Goal: Transaction & Acquisition: Book appointment/travel/reservation

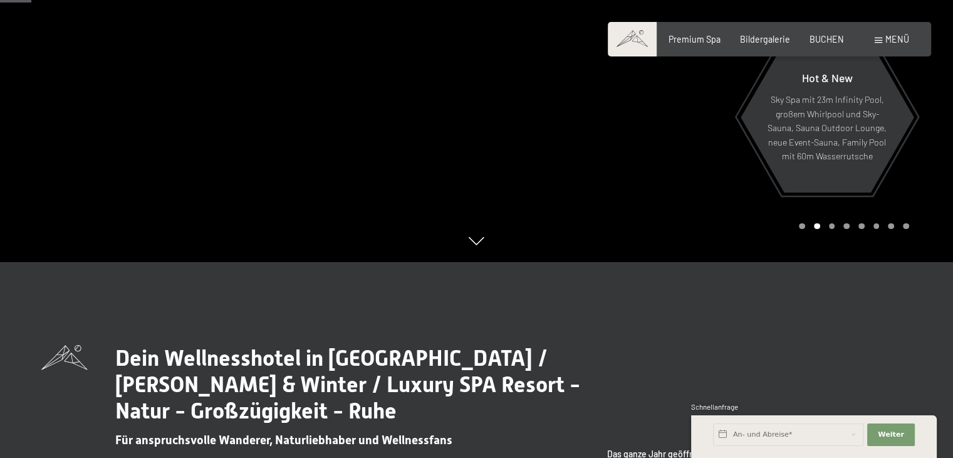
click at [880, 38] on span at bounding box center [879, 41] width 8 height 6
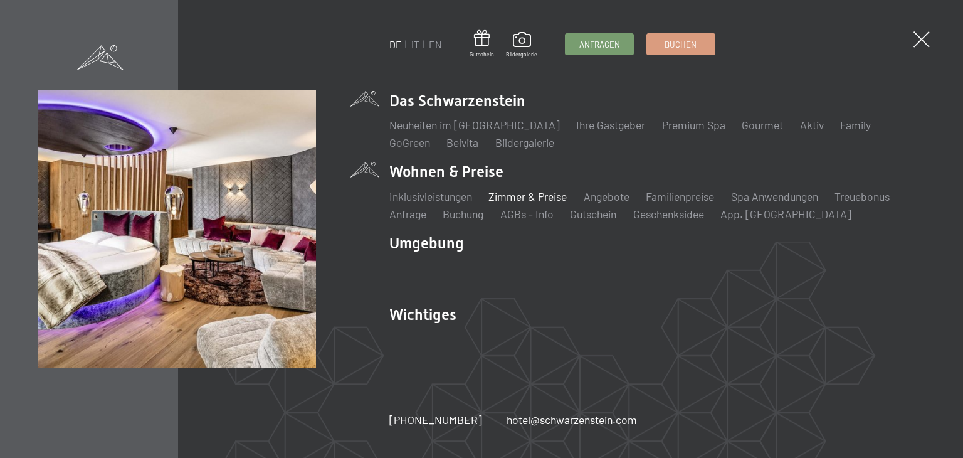
click at [518, 196] on link "Zimmer & Preise" at bounding box center [527, 196] width 78 height 14
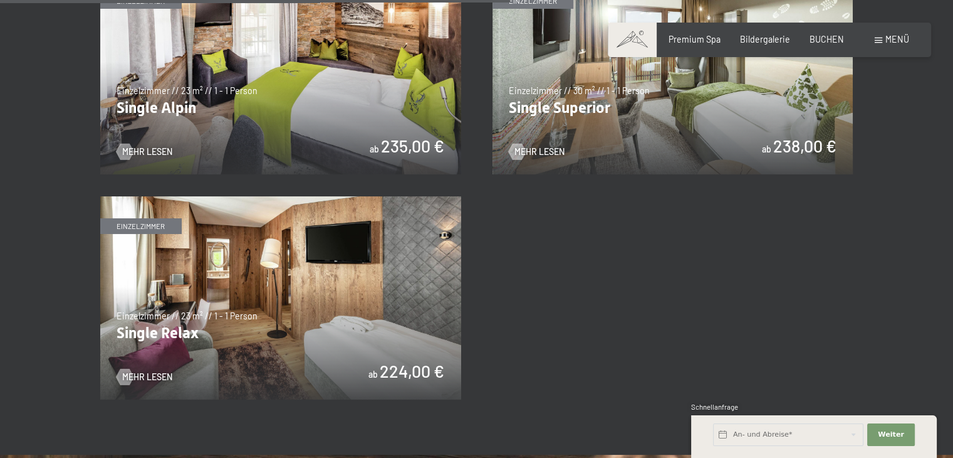
scroll to position [1888, 0]
